Goal: Find specific page/section: Find specific page/section

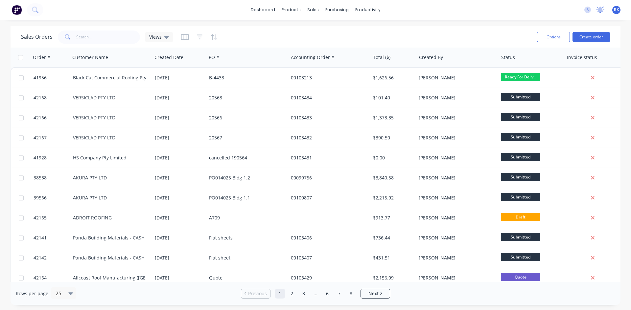
click at [596, 11] on icon at bounding box center [600, 10] width 8 height 7
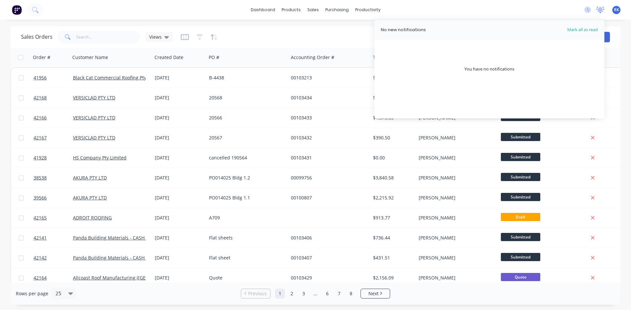
click at [596, 11] on icon at bounding box center [600, 10] width 8 height 7
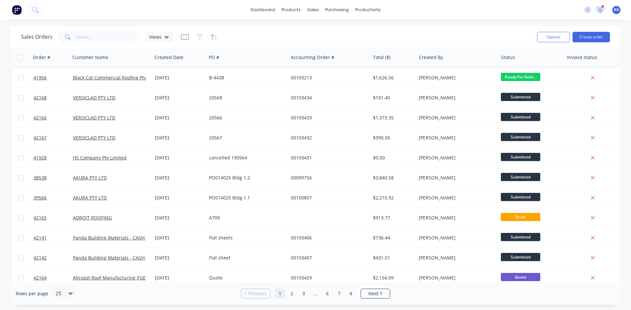
click at [599, 10] on icon at bounding box center [600, 9] width 6 height 6
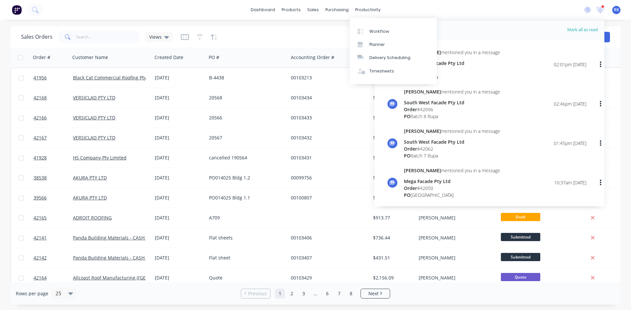
click at [441, 11] on div "dashboard products sales purchasing productivity dashboard products Product Cat…" at bounding box center [315, 10] width 631 height 20
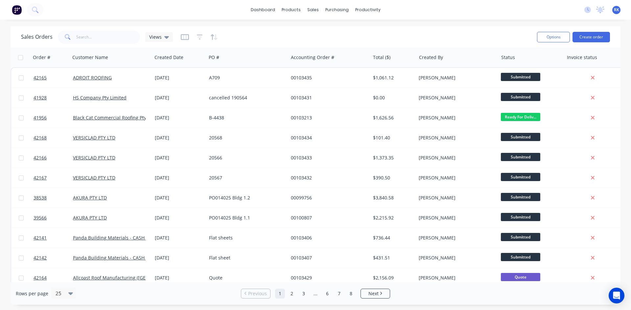
click at [600, 12] on icon at bounding box center [600, 10] width 8 height 7
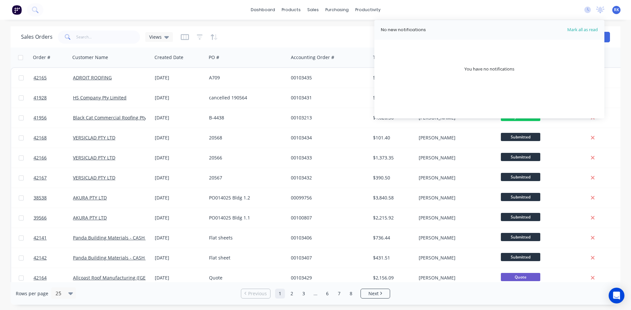
click at [600, 12] on icon at bounding box center [600, 10] width 8 height 7
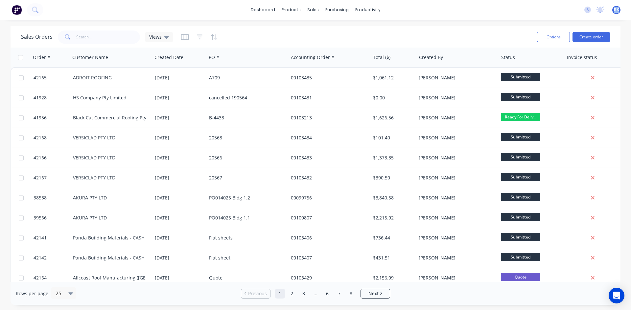
click at [600, 12] on icon at bounding box center [600, 10] width 8 height 7
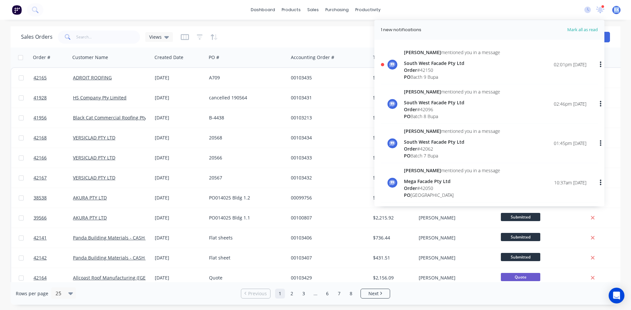
click at [19, 12] on img at bounding box center [17, 10] width 10 height 10
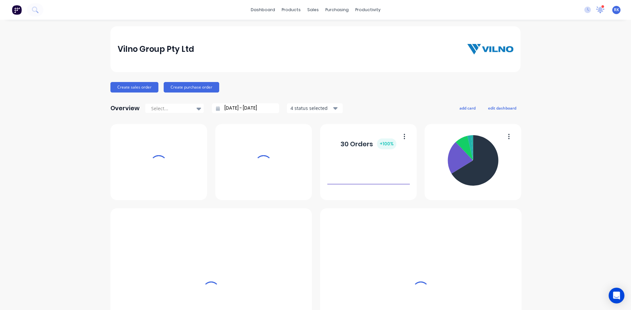
click at [600, 9] on div "1 new notifications Mark all as read Angela mentioned you in a message South We…" at bounding box center [605, 10] width 52 height 10
click at [597, 9] on icon at bounding box center [600, 9] width 6 height 6
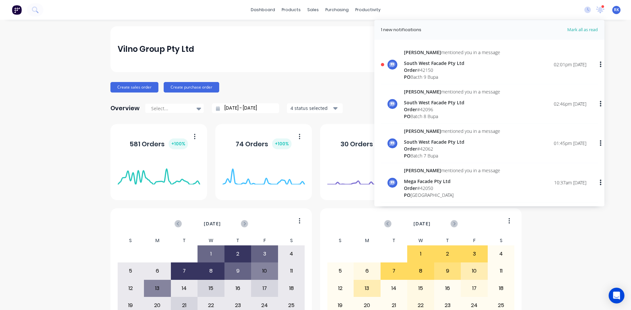
click at [448, 74] on div "PO Bacth 9 Bupa" at bounding box center [452, 77] width 96 height 7
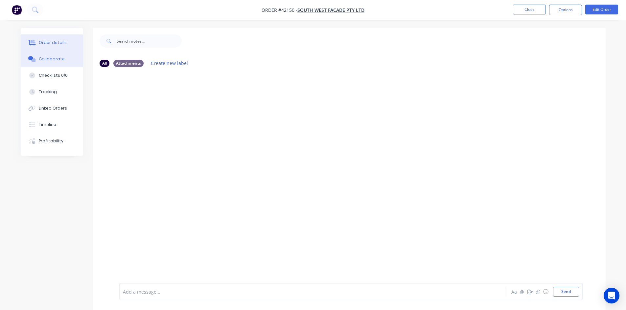
click at [53, 46] on button "Order details" at bounding box center [52, 42] width 62 height 16
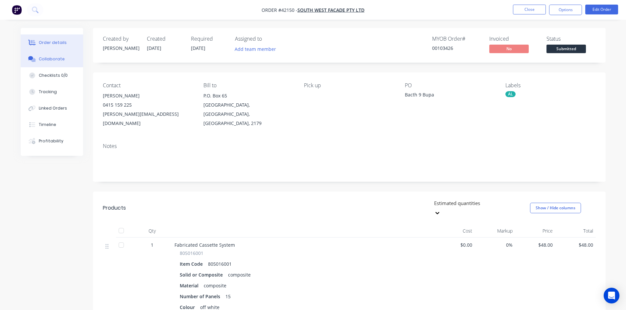
click at [52, 58] on div "Collaborate" at bounding box center [52, 59] width 26 height 6
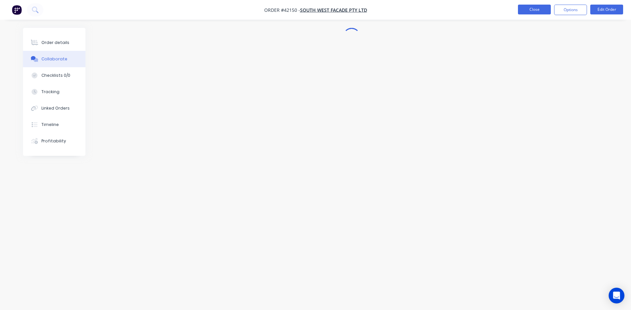
click at [532, 11] on button "Close" at bounding box center [534, 10] width 33 height 10
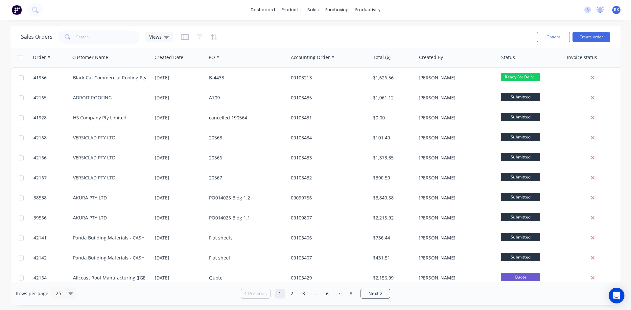
click at [600, 9] on icon at bounding box center [600, 9] width 6 height 5
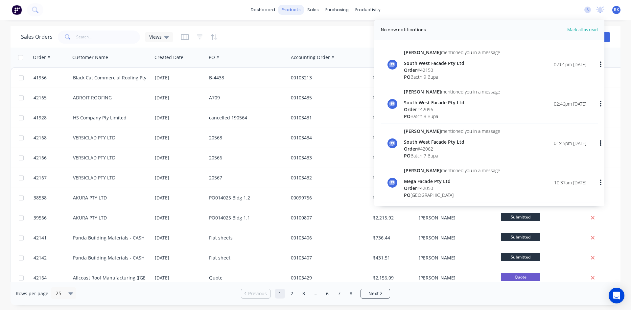
click at [296, 12] on div "products" at bounding box center [291, 10] width 26 height 10
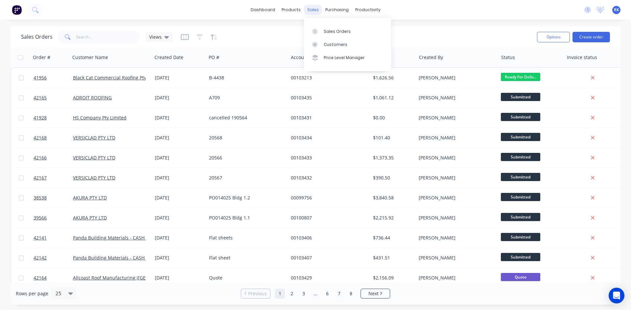
click at [317, 7] on div "sales" at bounding box center [313, 10] width 18 height 10
click at [329, 27] on link "Sales Orders" at bounding box center [347, 31] width 87 height 13
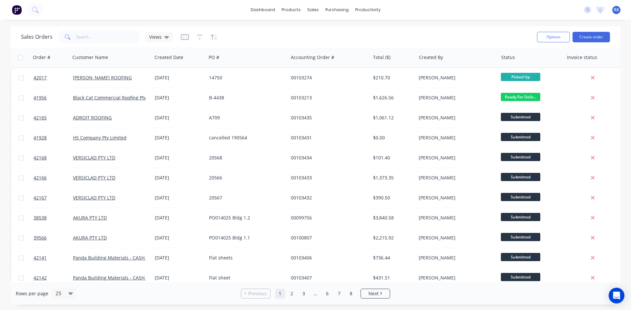
click at [442, 11] on div "dashboard products sales purchasing productivity dashboard products Product Cat…" at bounding box center [315, 10] width 631 height 20
drag, startPoint x: 215, startPoint y: 10, endPoint x: 214, endPoint y: 4, distance: 6.1
click at [215, 10] on div "dashboard products sales purchasing productivity dashboard products Product Cat…" at bounding box center [315, 10] width 631 height 20
